Goal: Task Accomplishment & Management: Manage account settings

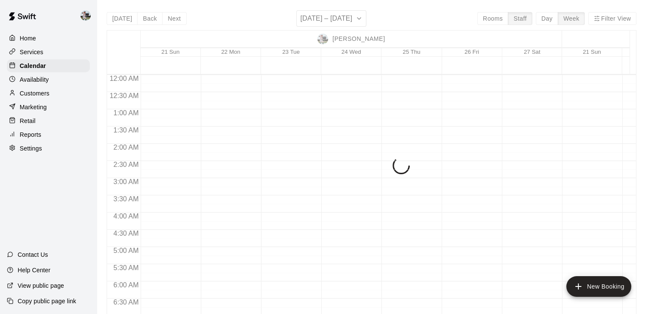
click at [487, 18] on div "[DATE] Back Next [DATE] – [DATE] Rooms Staff Day Week Filter View [PERSON_NAME]…" at bounding box center [371, 167] width 529 height 314
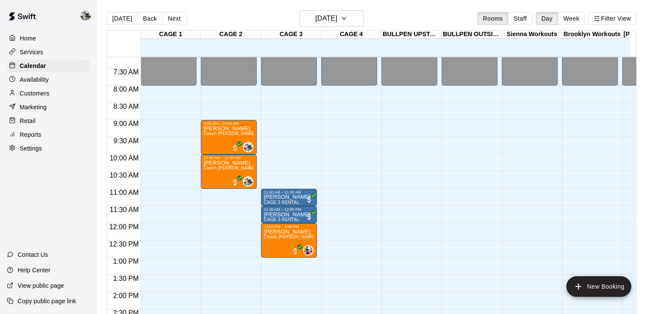
scroll to position [246, 0]
click at [337, 18] on h6 "Saturday Sep 20" at bounding box center [326, 18] width 22 height 12
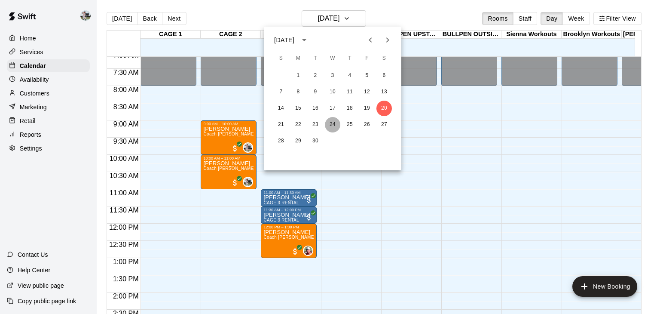
click at [327, 121] on button "24" at bounding box center [332, 124] width 15 height 15
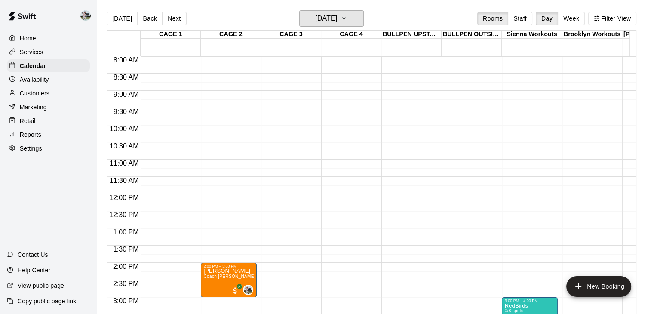
scroll to position [275, 0]
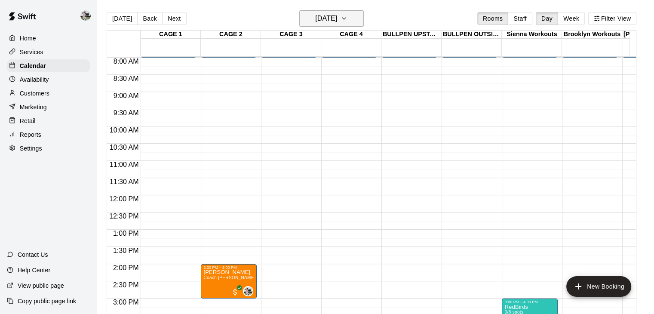
click at [337, 14] on h6 "Wednesday Sep 24" at bounding box center [326, 18] width 22 height 12
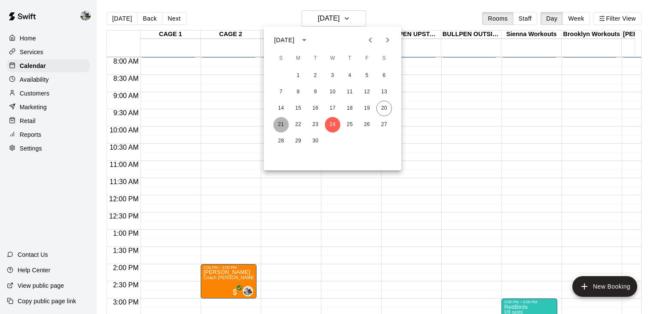
click at [278, 126] on button "21" at bounding box center [280, 124] width 15 height 15
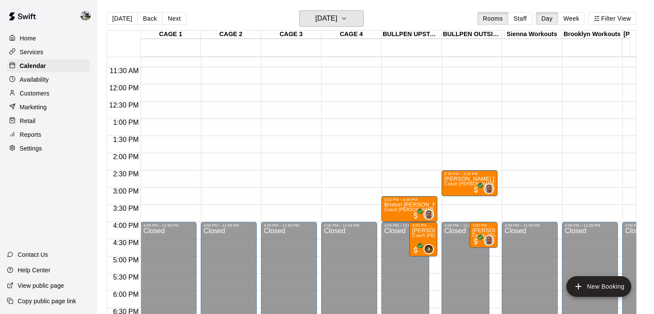
scroll to position [382, 0]
